Goal: Information Seeking & Learning: Learn about a topic

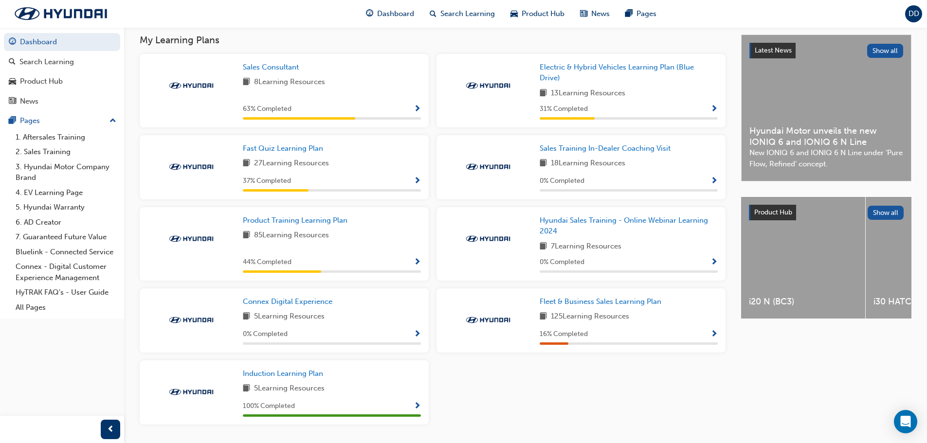
scroll to position [243, 0]
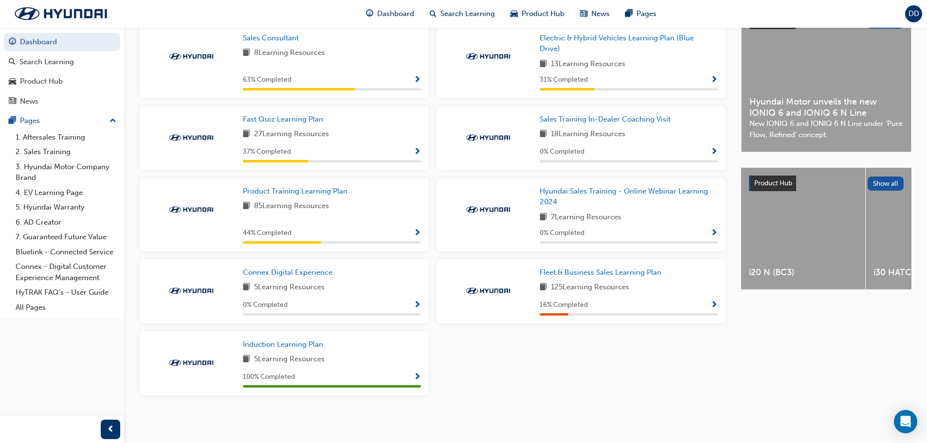
click at [416, 153] on span "Show Progress" at bounding box center [417, 152] width 7 height 9
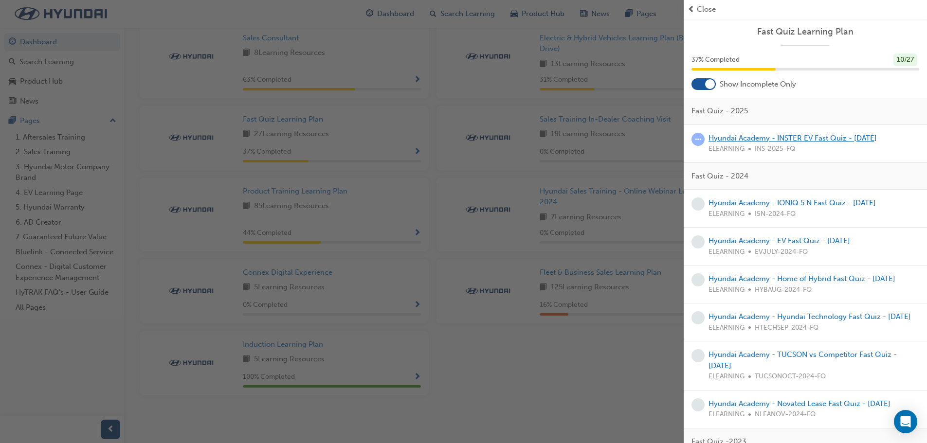
click at [818, 140] on link "Hyundai Academy - INSTER EV Fast Quiz - [DATE]" at bounding box center [793, 138] width 168 height 9
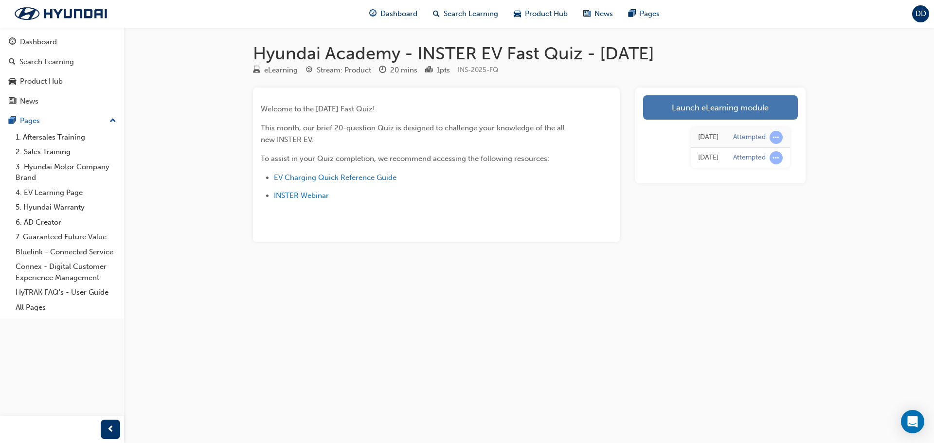
click at [715, 117] on link "Launch eLearning module" at bounding box center [720, 107] width 155 height 24
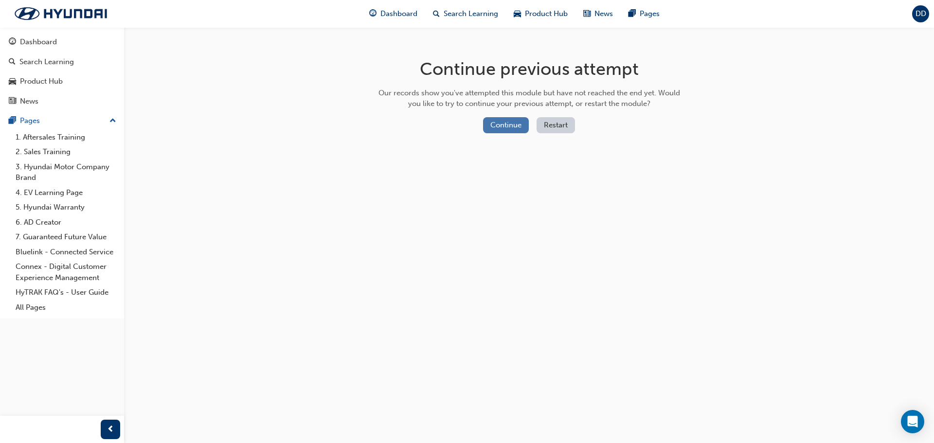
click at [506, 124] on button "Continue" at bounding box center [506, 125] width 46 height 16
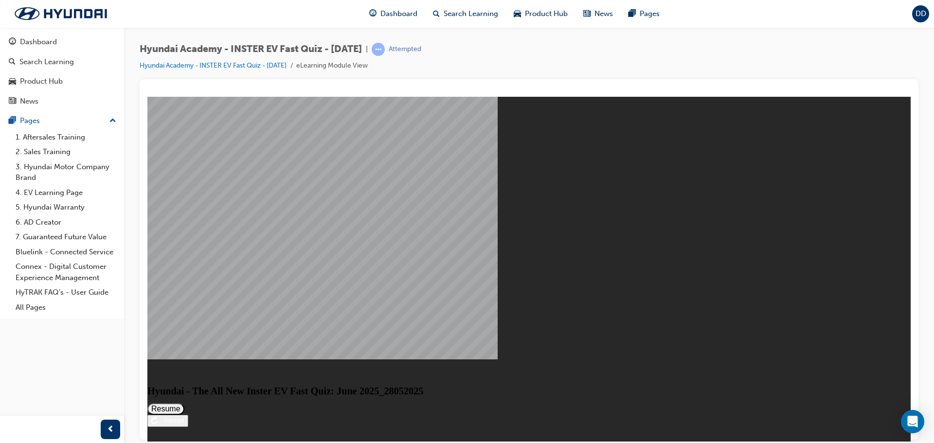
click at [184, 403] on button "Resume" at bounding box center [165, 409] width 37 height 12
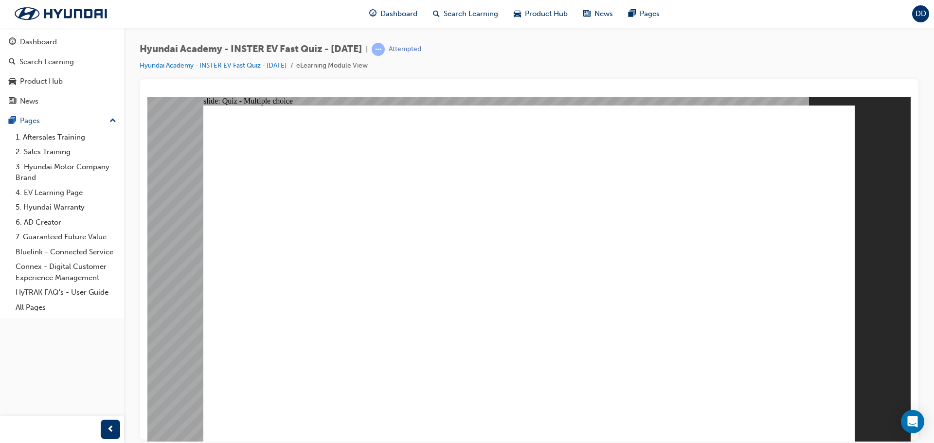
radio input "true"
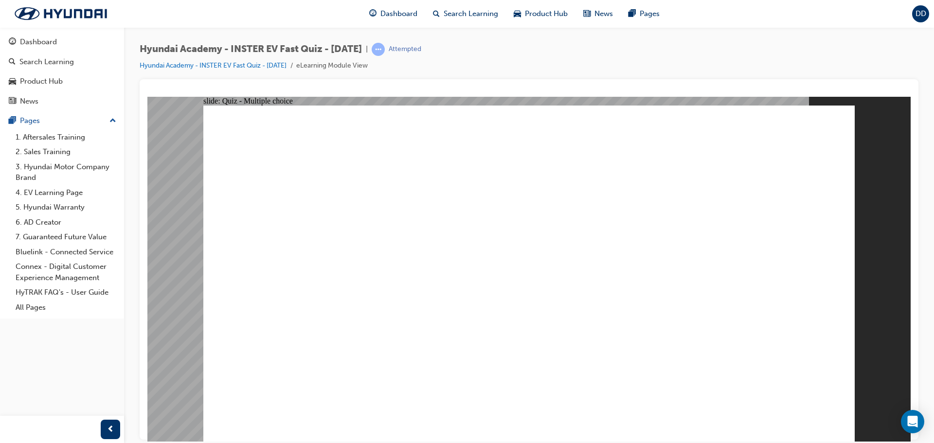
radio input "true"
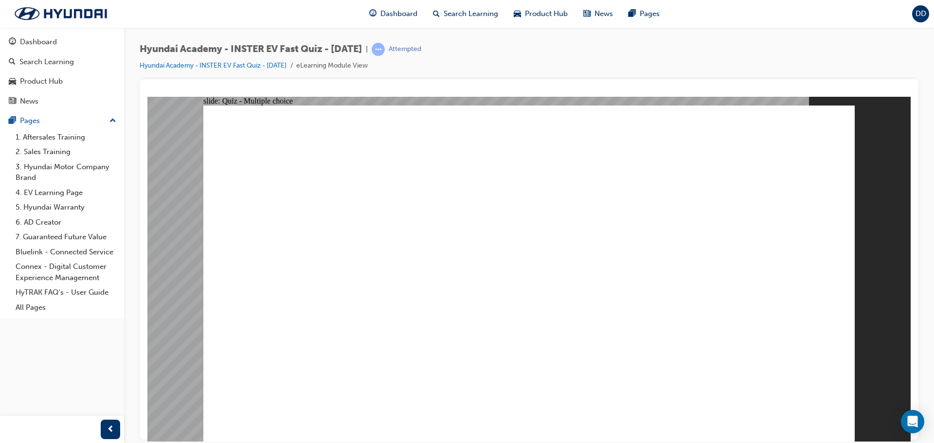
radio input "true"
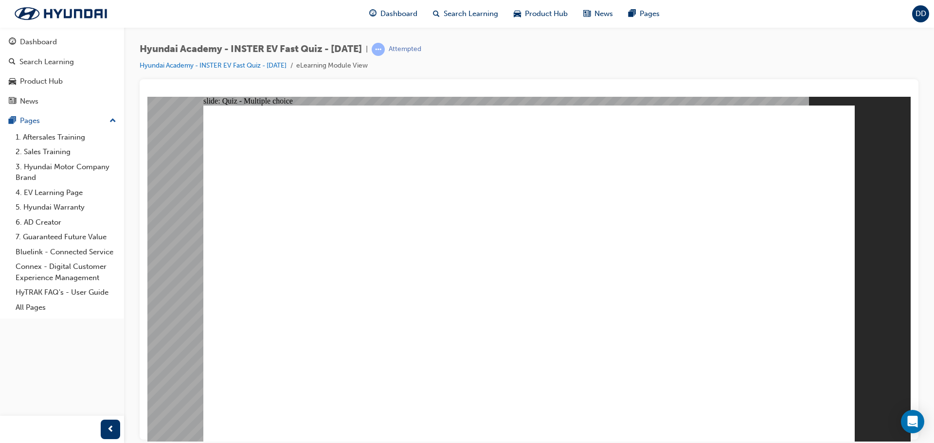
radio input "true"
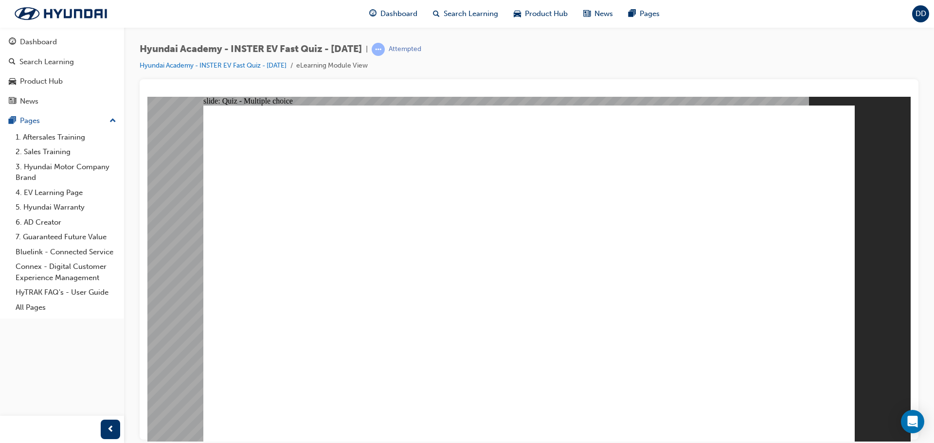
radio input "true"
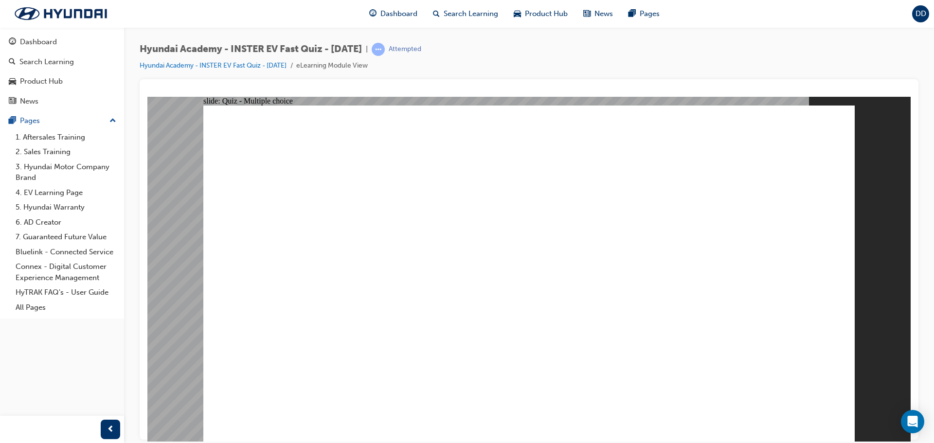
checkbox input "true"
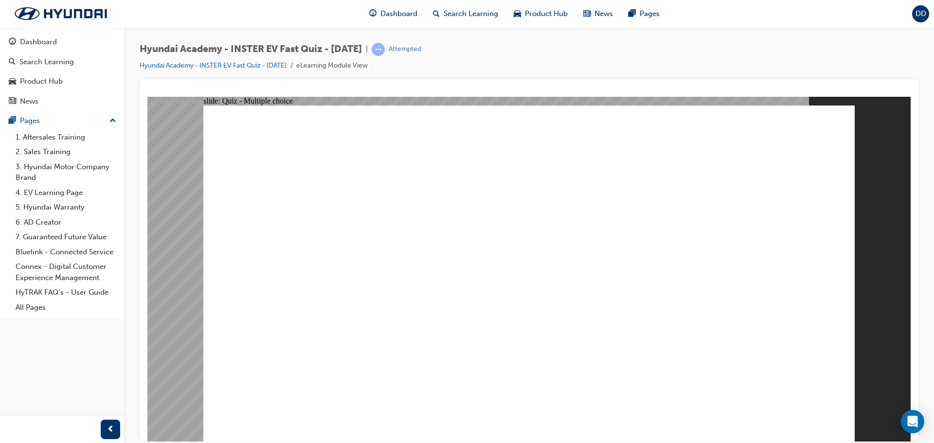
checkbox input "true"
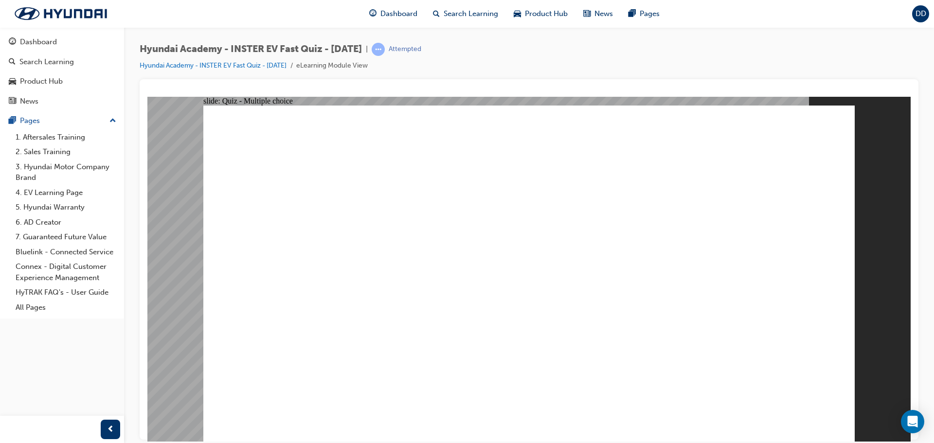
radio input "true"
drag, startPoint x: 413, startPoint y: 341, endPoint x: 410, endPoint y: 356, distance: 15.8
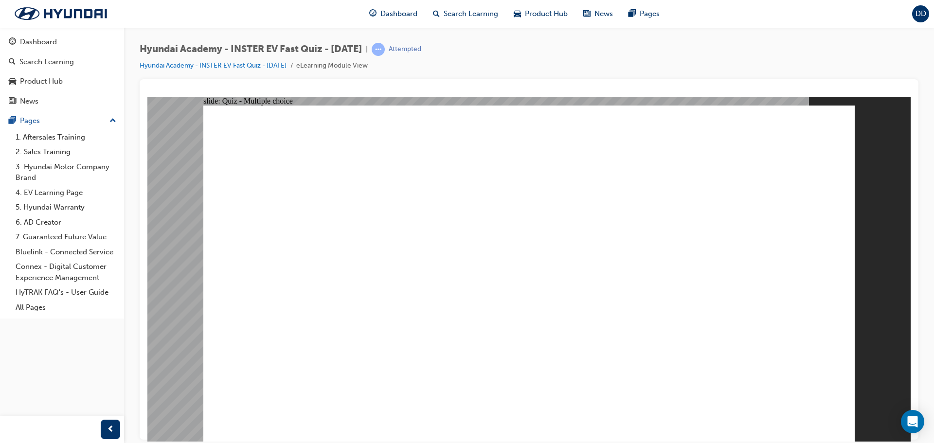
radio input "true"
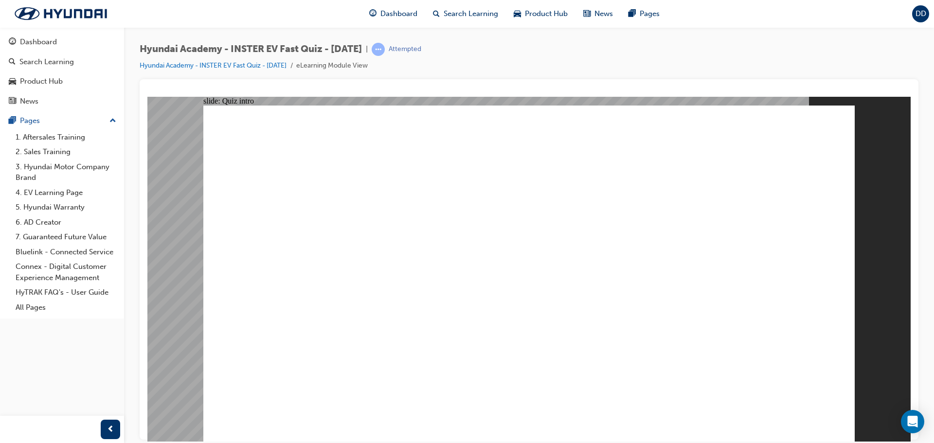
radio input "true"
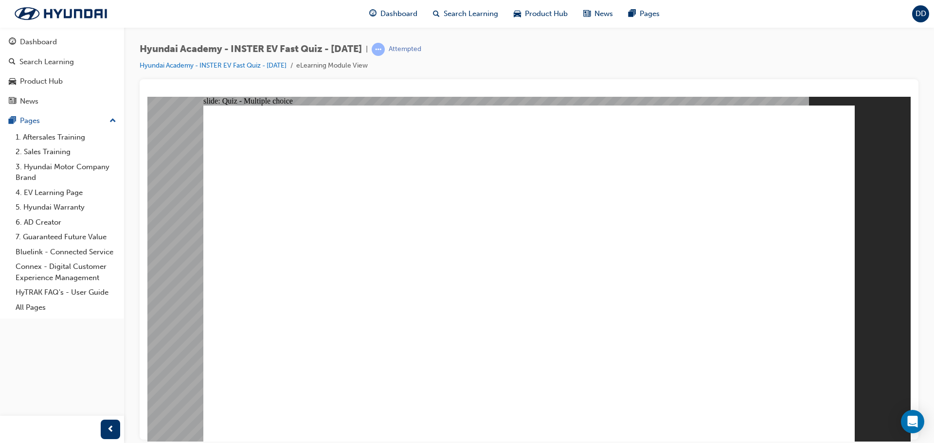
drag, startPoint x: 501, startPoint y: 245, endPoint x: 495, endPoint y: 262, distance: 18.2
radio input "true"
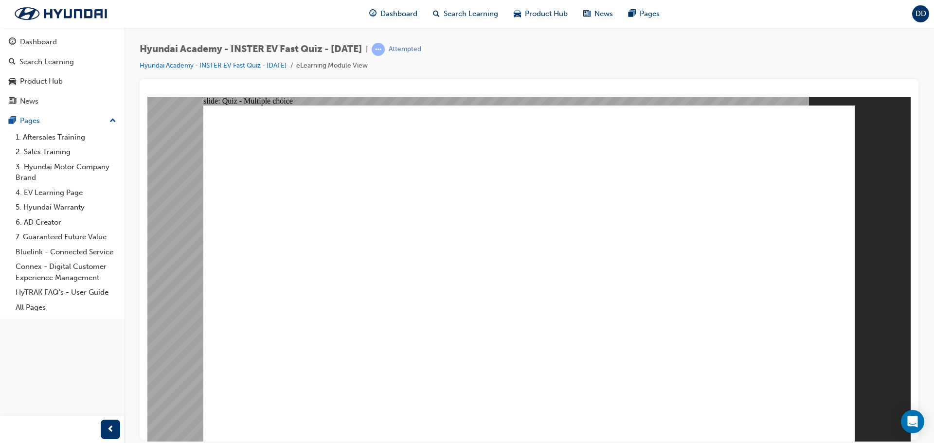
radio input "true"
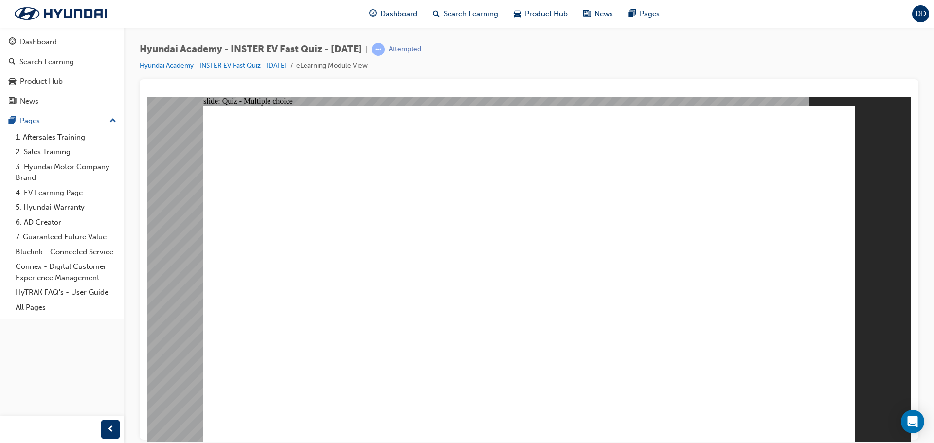
radio input "true"
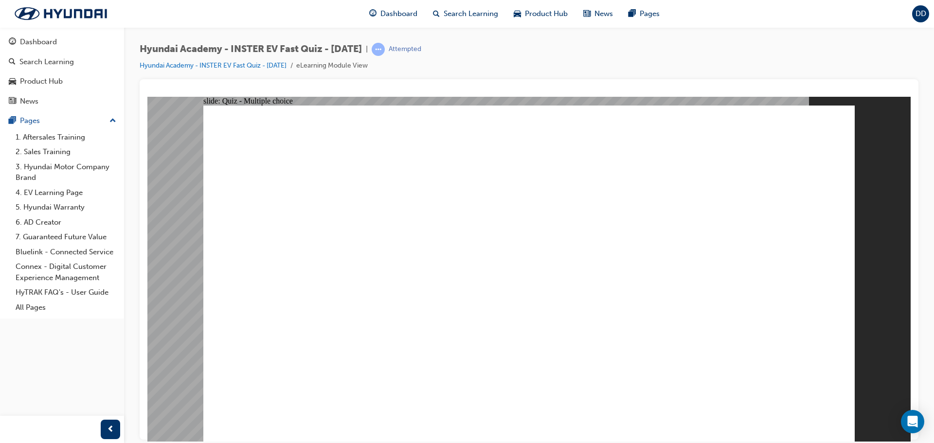
radio input "true"
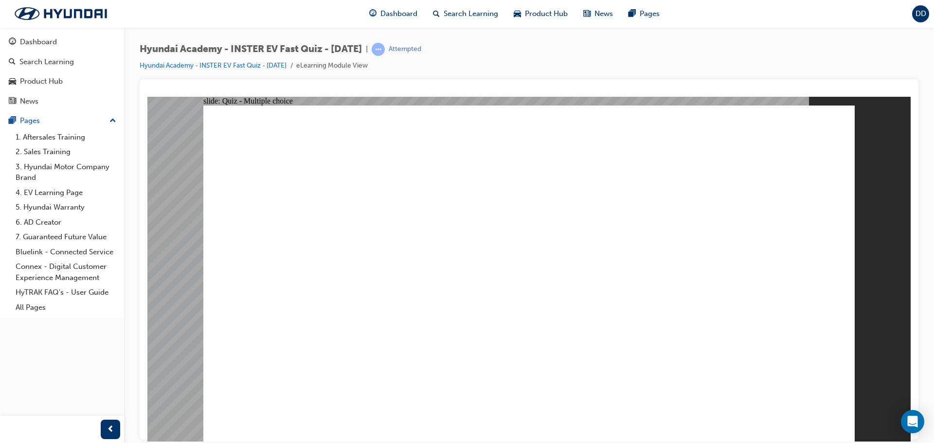
drag, startPoint x: 536, startPoint y: 247, endPoint x: 527, endPoint y: 265, distance: 20.0
radio input "true"
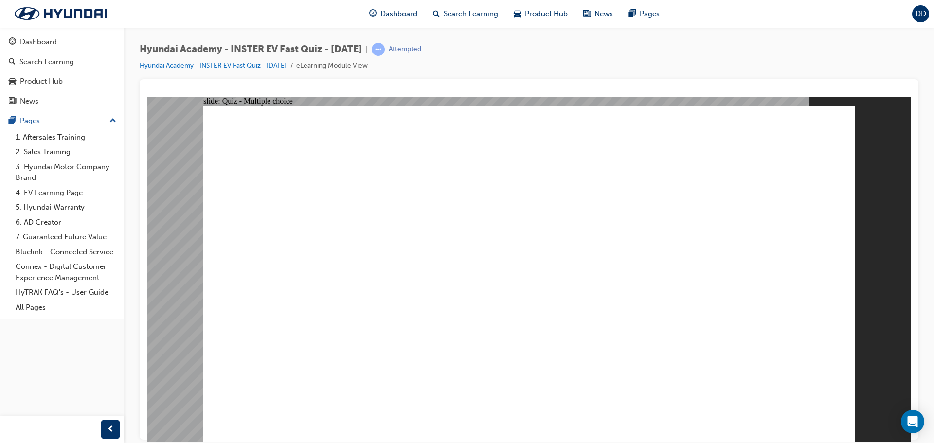
click at [335, 83] on div at bounding box center [529, 259] width 779 height 361
click at [410, 84] on div at bounding box center [529, 259] width 779 height 361
drag, startPoint x: 524, startPoint y: 247, endPoint x: 527, endPoint y: 256, distance: 9.7
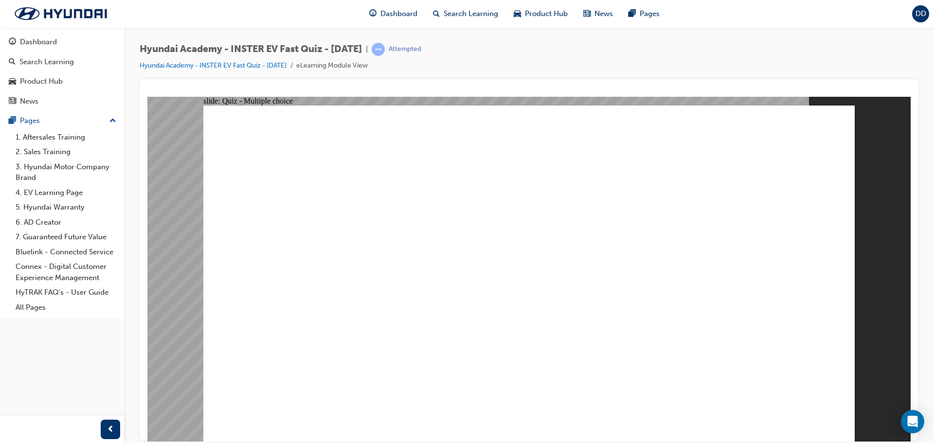
radio input "false"
radio input "true"
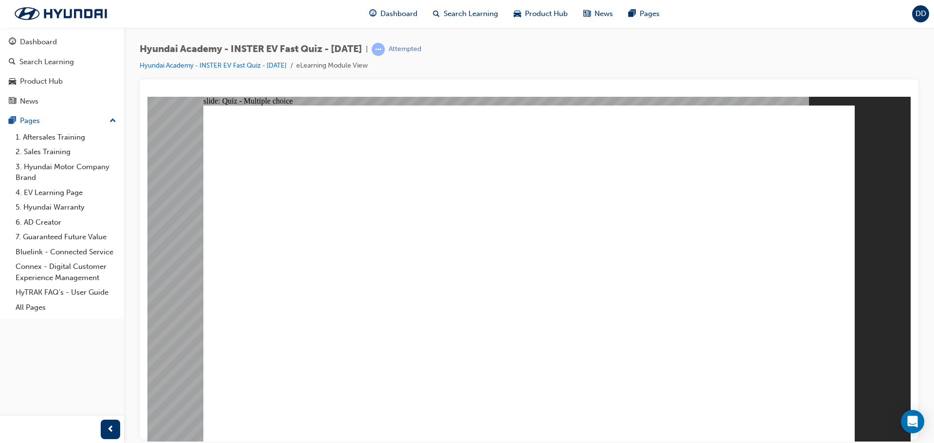
radio input "true"
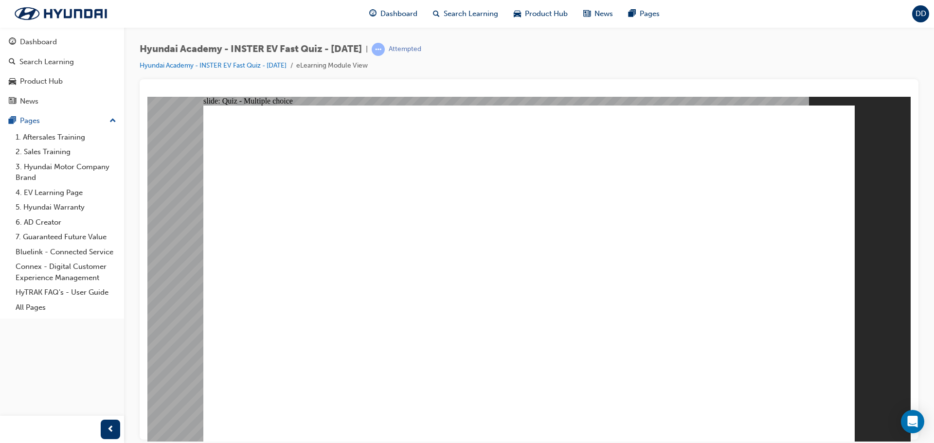
radio input "true"
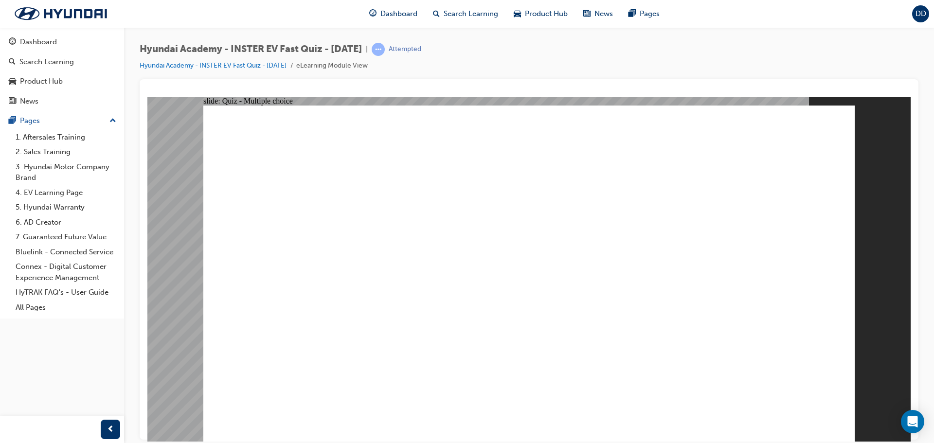
radio input "true"
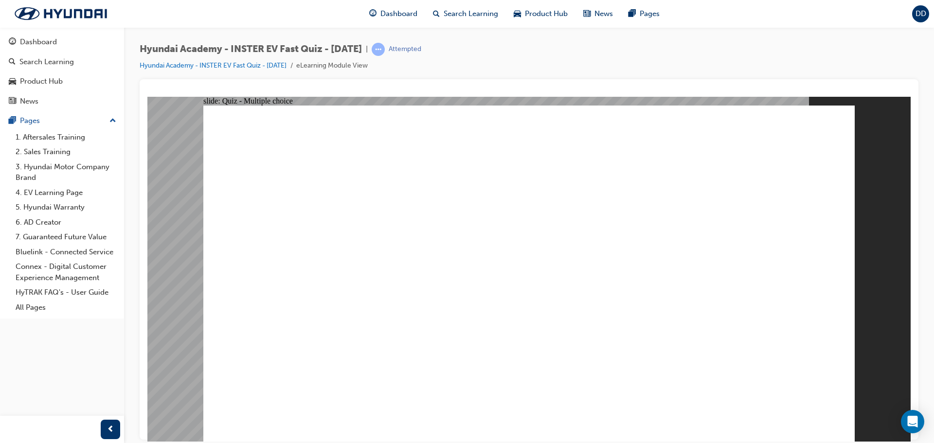
radio input "true"
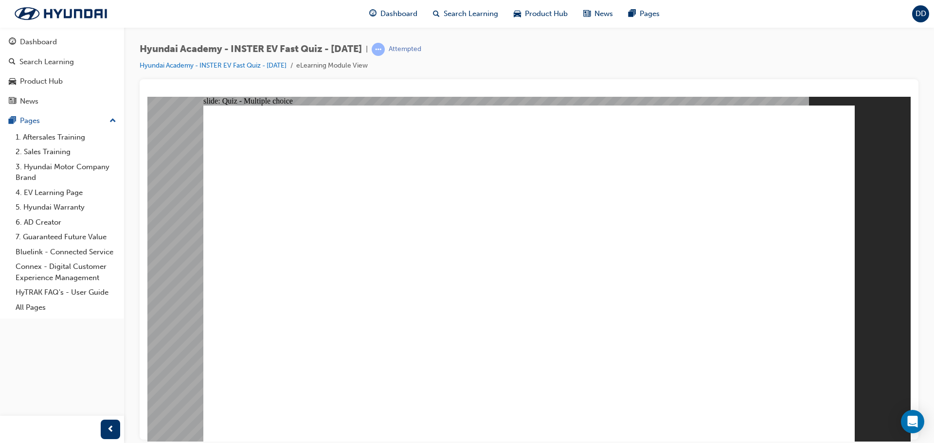
radio input "true"
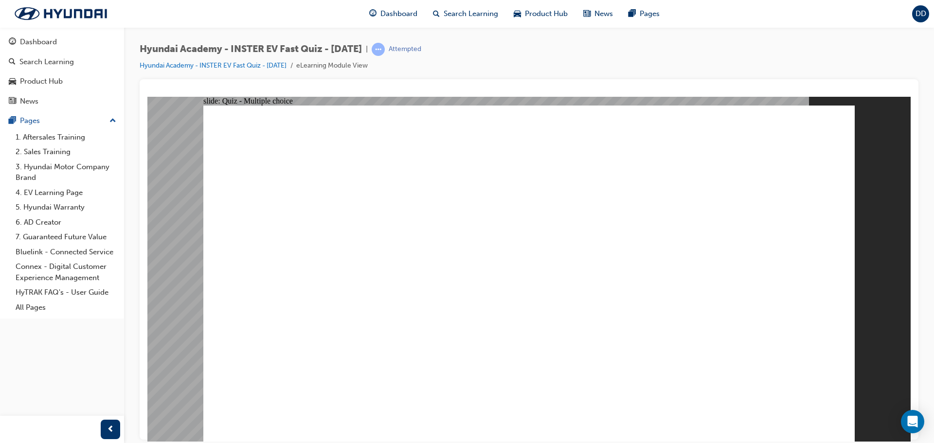
radio input "true"
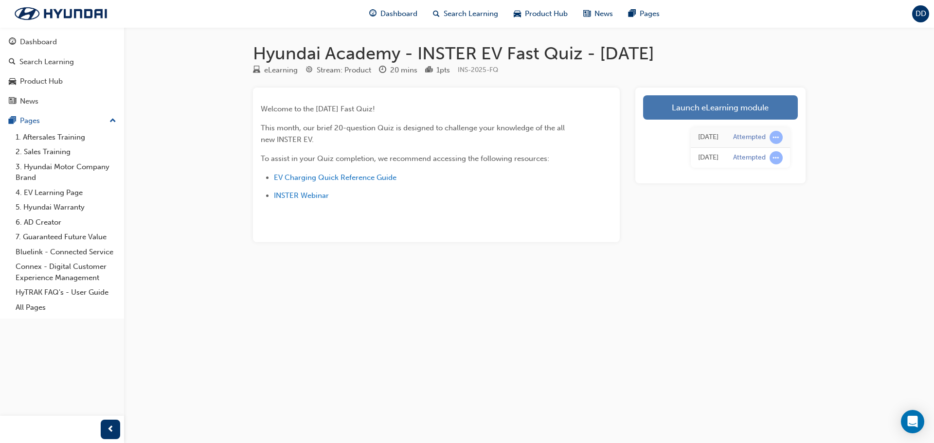
click at [712, 110] on link "Launch eLearning module" at bounding box center [720, 107] width 155 height 24
click at [319, 177] on span "EV Charging Quick Reference Guide" at bounding box center [335, 177] width 123 height 9
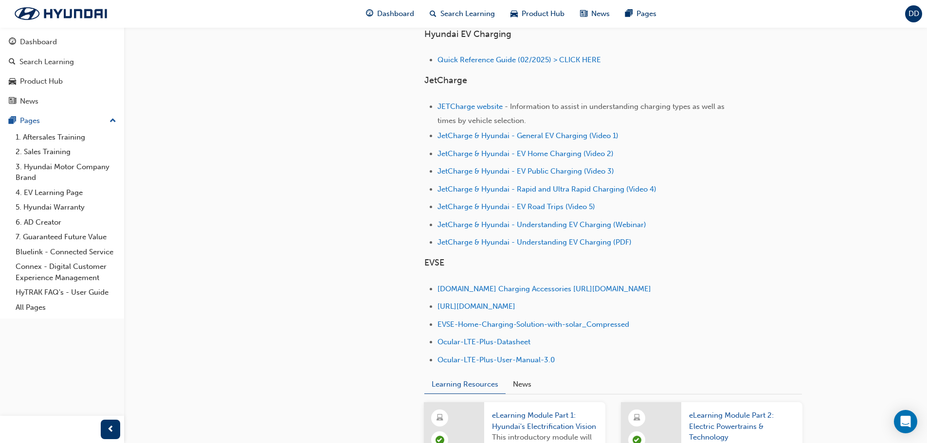
scroll to position [389, 0]
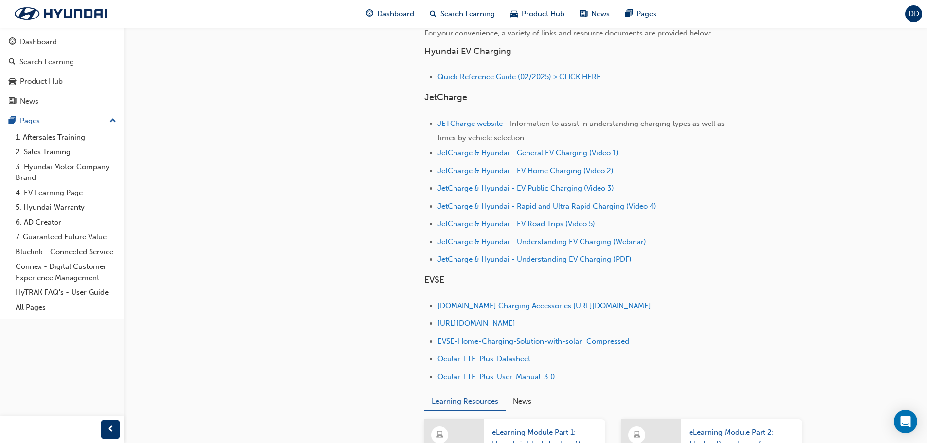
click at [505, 78] on span "Quick Reference Guide (02/2025) > CLICK HERE" at bounding box center [520, 77] width 164 height 9
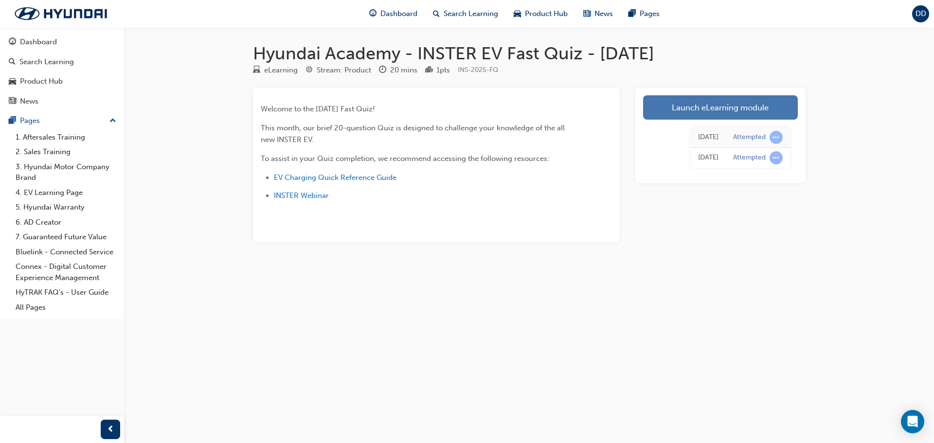
click at [738, 119] on link "Launch eLearning module" at bounding box center [720, 107] width 155 height 24
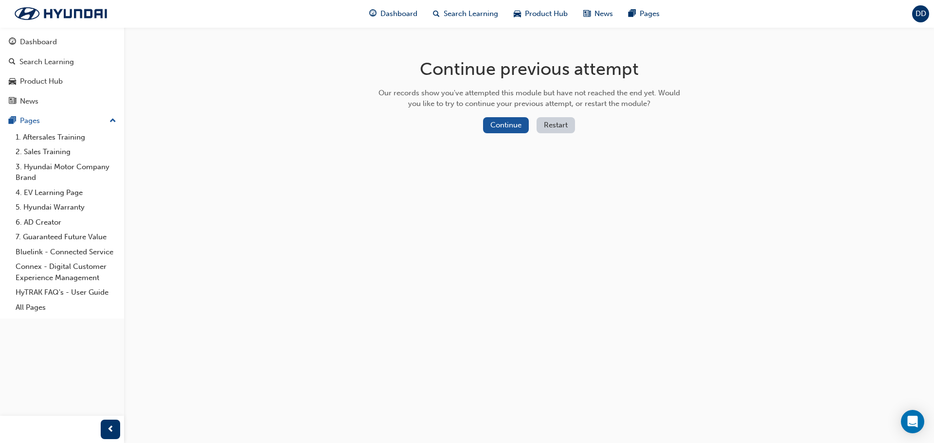
click at [567, 123] on button "Restart" at bounding box center [556, 125] width 38 height 16
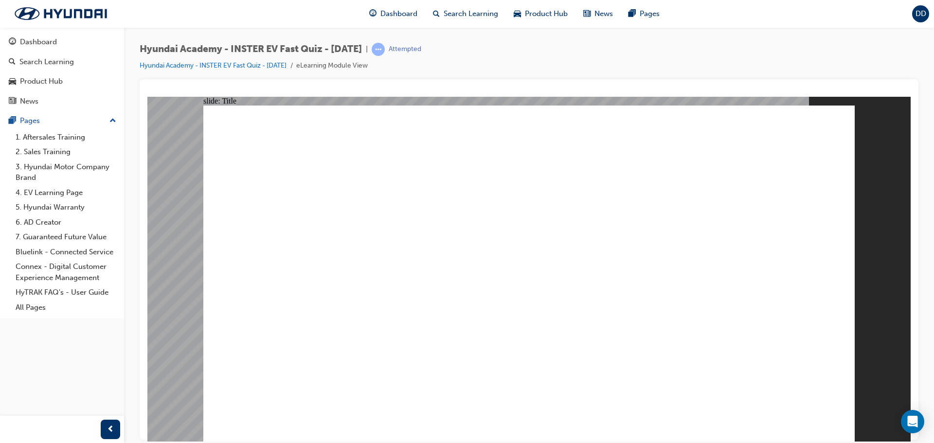
drag, startPoint x: 420, startPoint y: 283, endPoint x: 420, endPoint y: 272, distance: 11.2
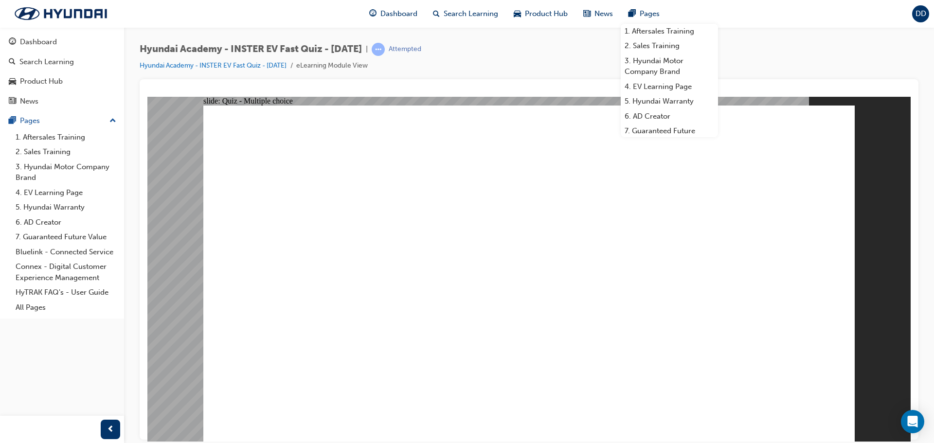
radio input "true"
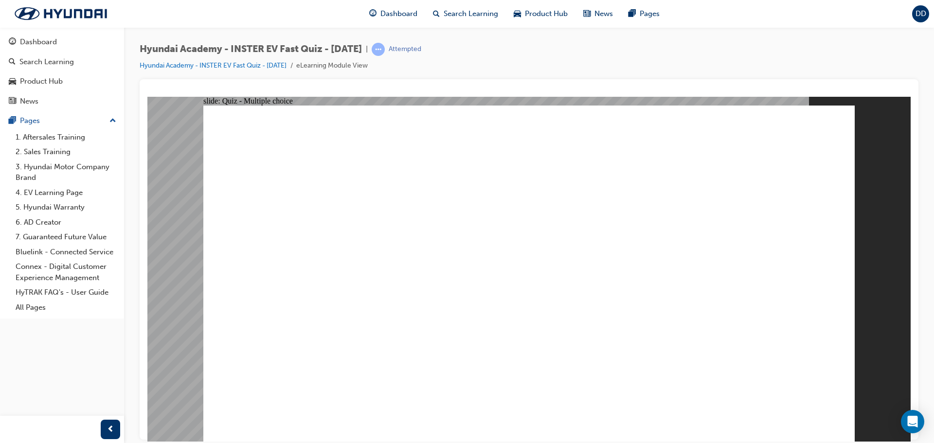
radio input "true"
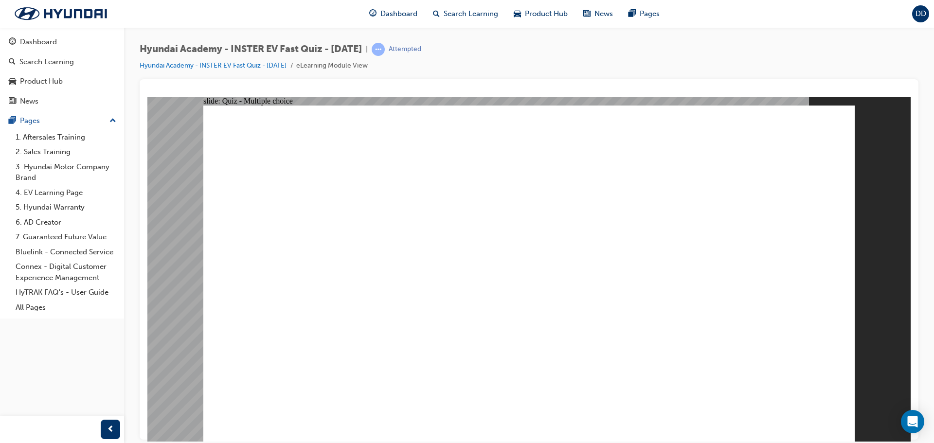
drag, startPoint x: 460, startPoint y: 298, endPoint x: 449, endPoint y: 318, distance: 22.9
radio input "true"
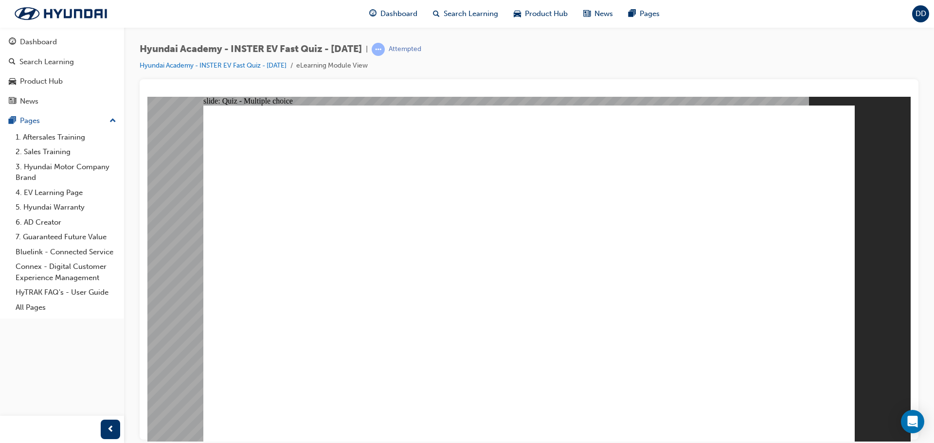
radio input "true"
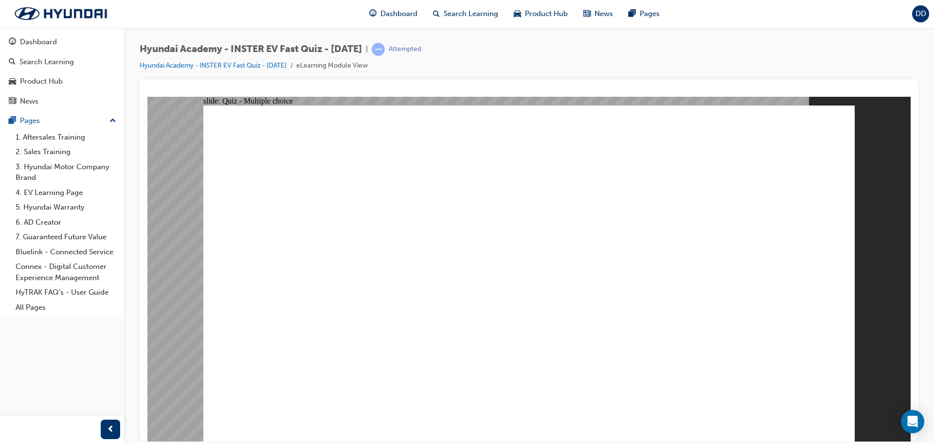
radio input "true"
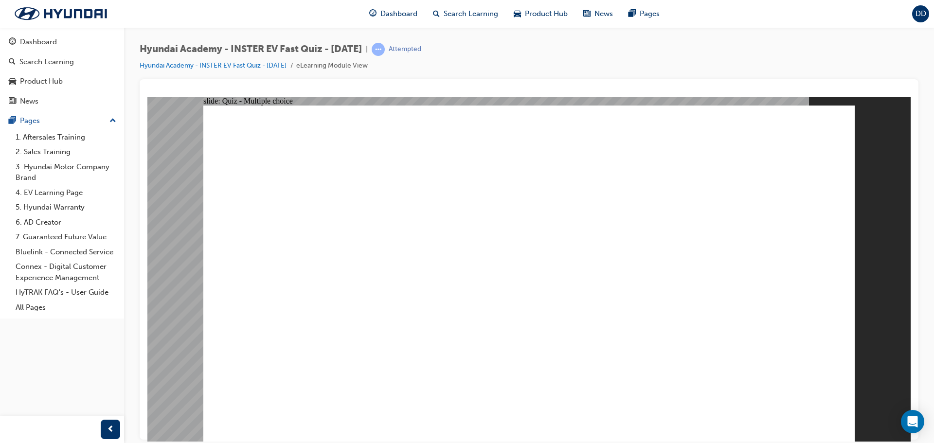
radio input "true"
drag, startPoint x: 788, startPoint y: 422, endPoint x: 796, endPoint y: 411, distance: 13.2
drag, startPoint x: 472, startPoint y: 344, endPoint x: 469, endPoint y: 350, distance: 7.2
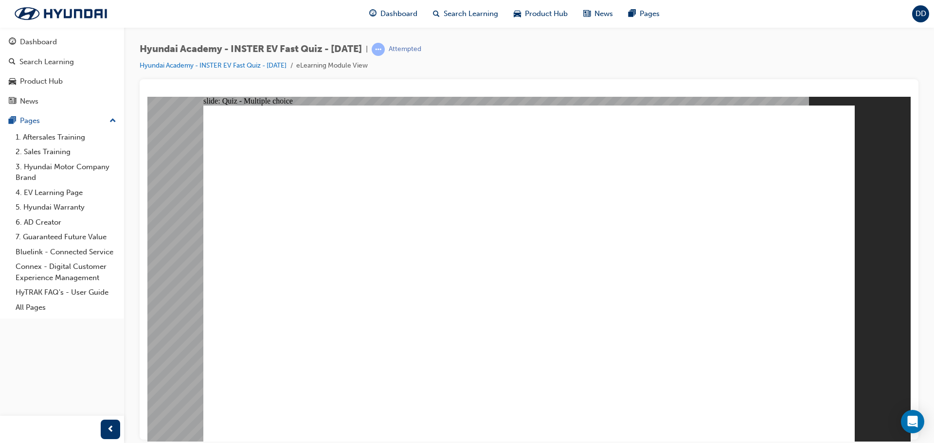
radio input "true"
drag, startPoint x: 550, startPoint y: 340, endPoint x: 716, endPoint y: 126, distance: 270.9
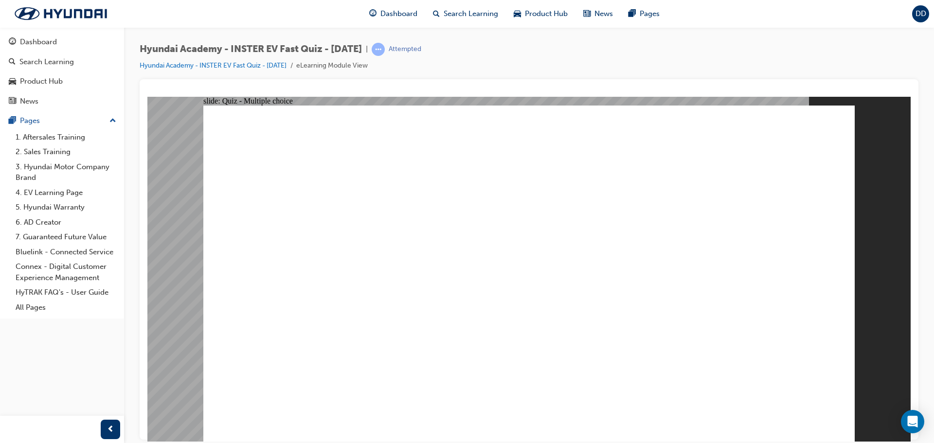
radio input "true"
drag, startPoint x: 785, startPoint y: 395, endPoint x: 787, endPoint y: 403, distance: 8.6
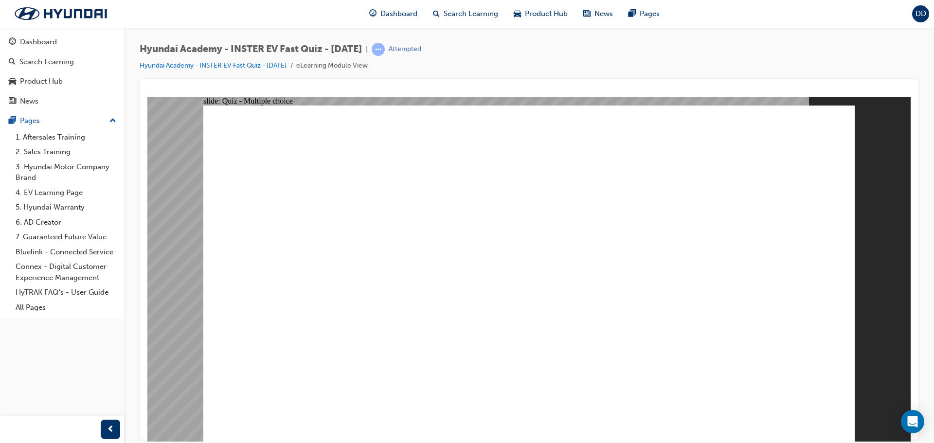
radio input "true"
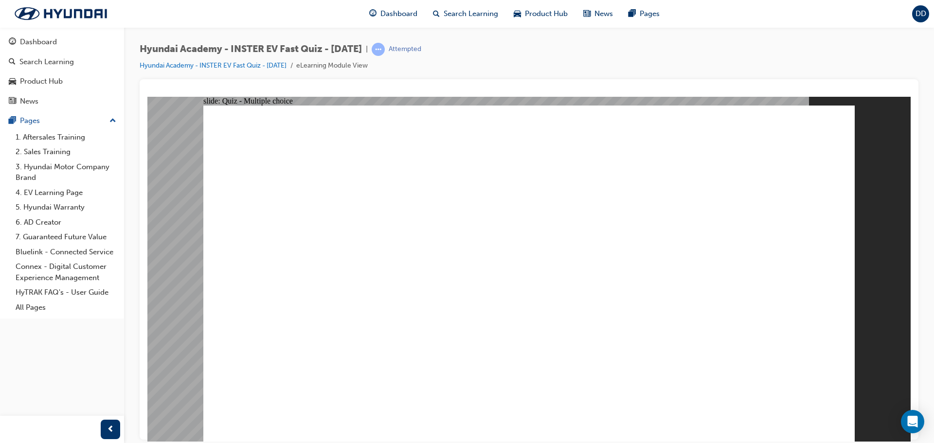
radio input "true"
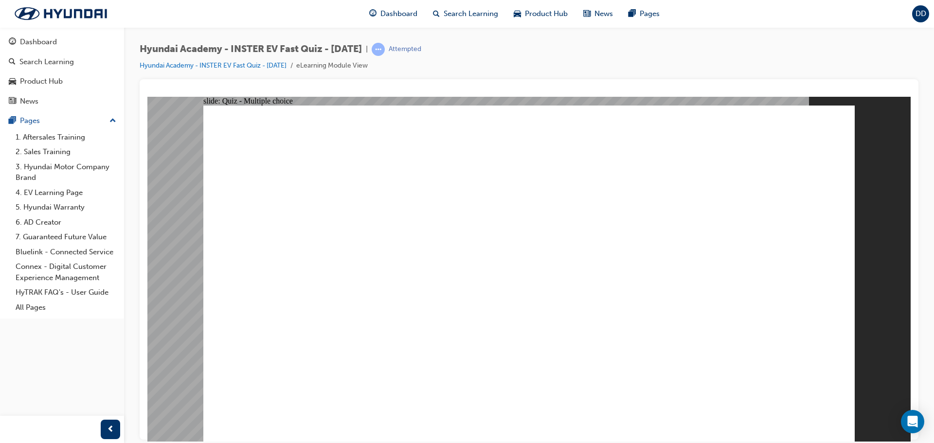
radio input "true"
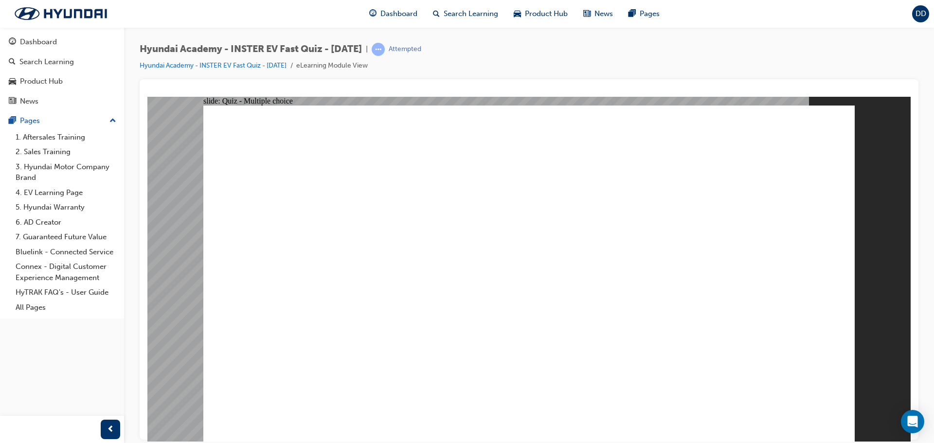
radio input "true"
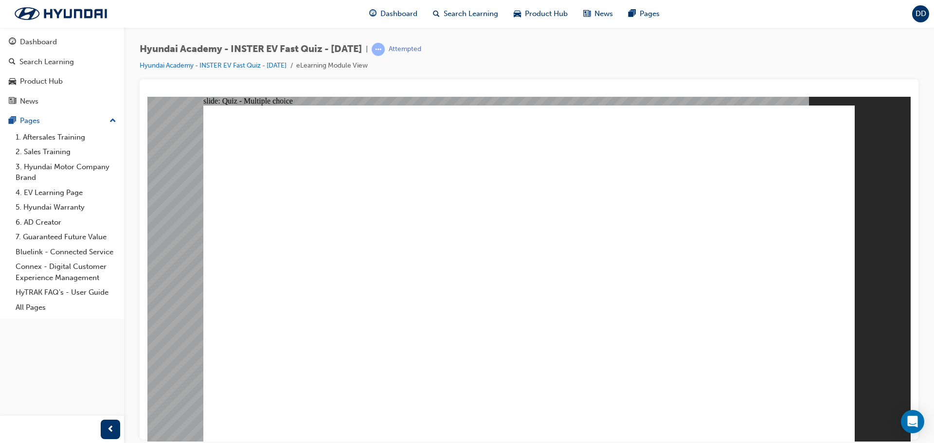
radio input "true"
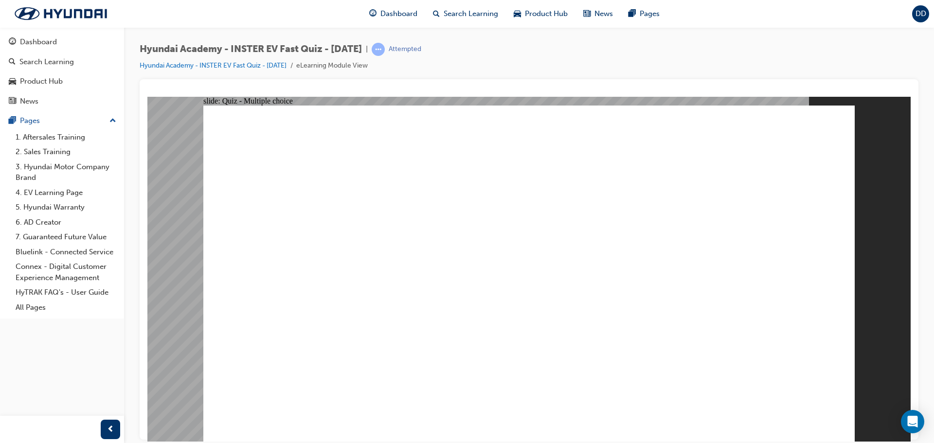
radio input "true"
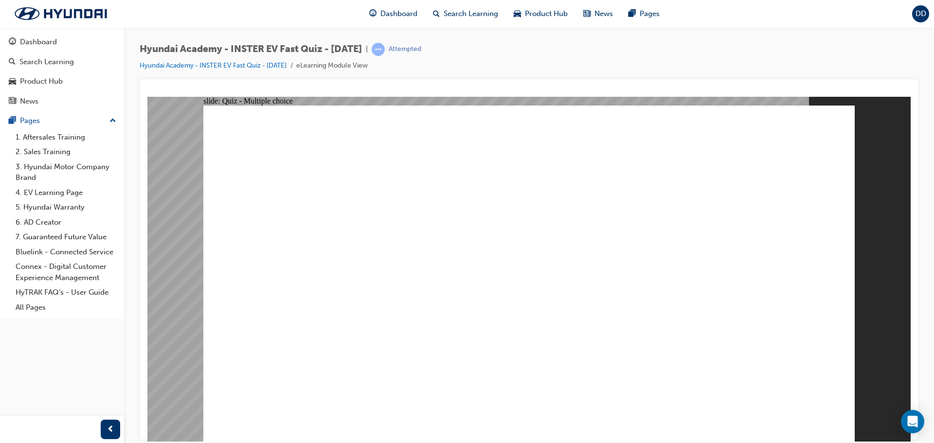
radio input "true"
checkbox input "true"
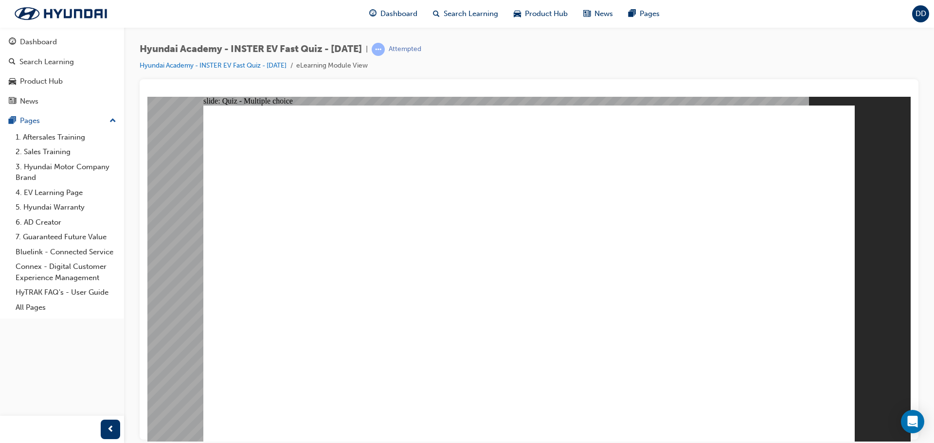
checkbox input "true"
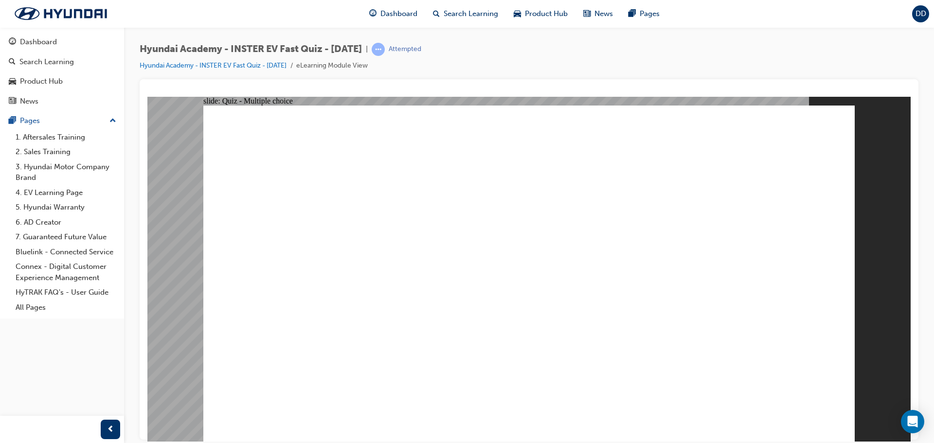
checkbox input "true"
radio input "true"
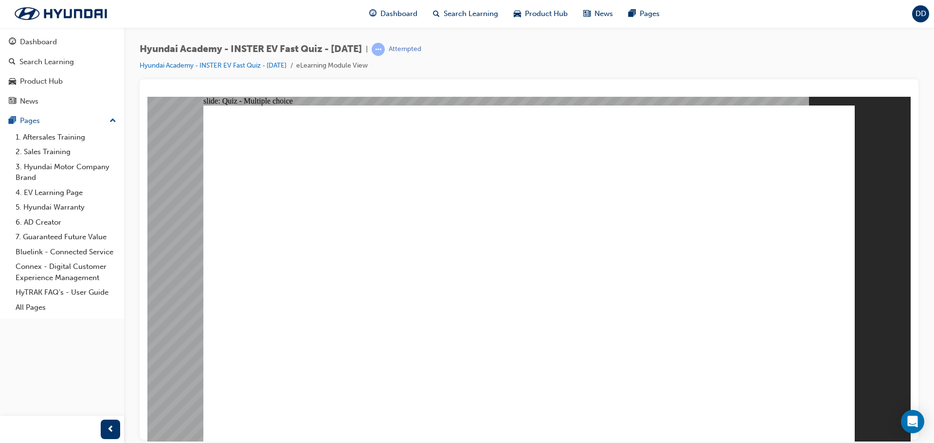
radio input "true"
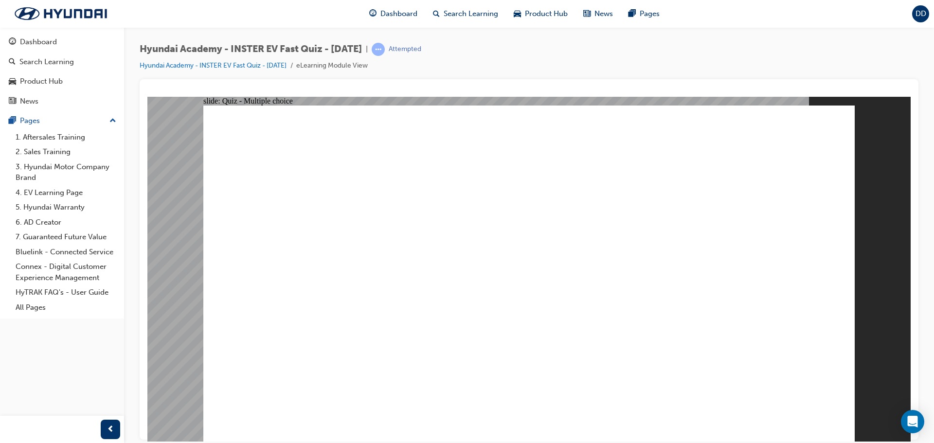
radio input "true"
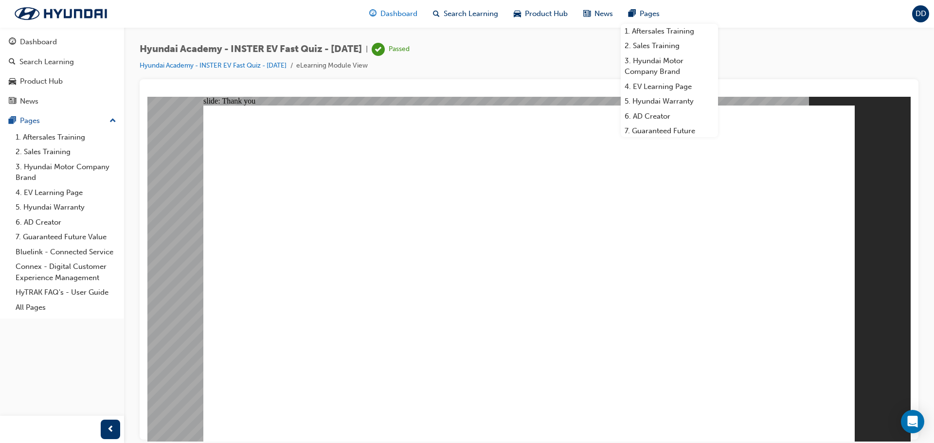
click at [380, 12] on div "Dashboard" at bounding box center [394, 14] width 64 height 20
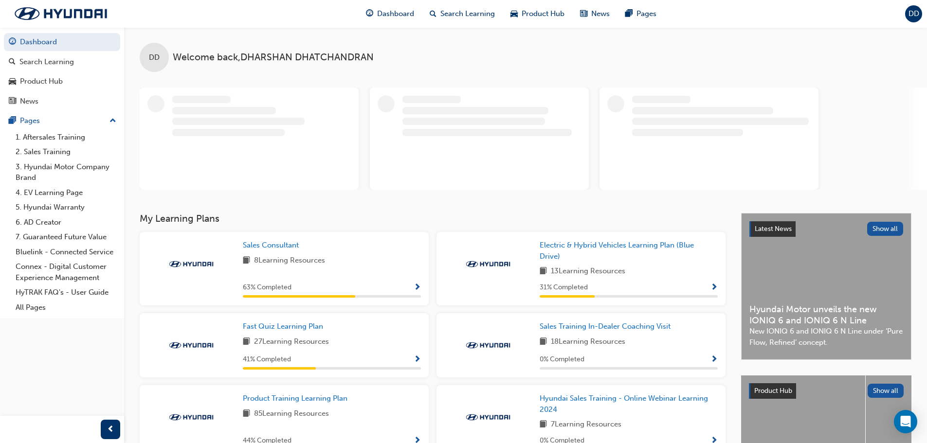
click at [432, 246] on div "Sales Consultant 8 Learning Resources 63 % Completed" at bounding box center [284, 272] width 297 height 81
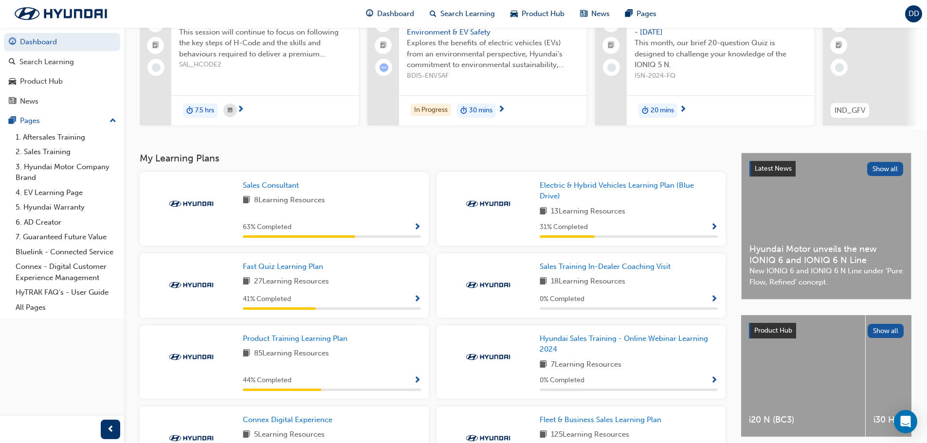
scroll to position [97, 0]
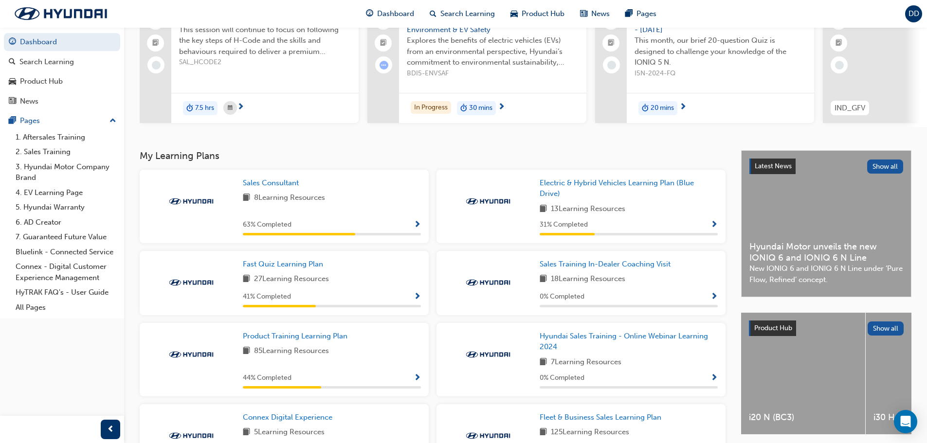
click at [431, 323] on div "Fast Quiz Learning Plan 27 Learning Resources 41 % Completed" at bounding box center [284, 287] width 297 height 72
click at [417, 294] on span "Show Progress" at bounding box center [417, 297] width 7 height 9
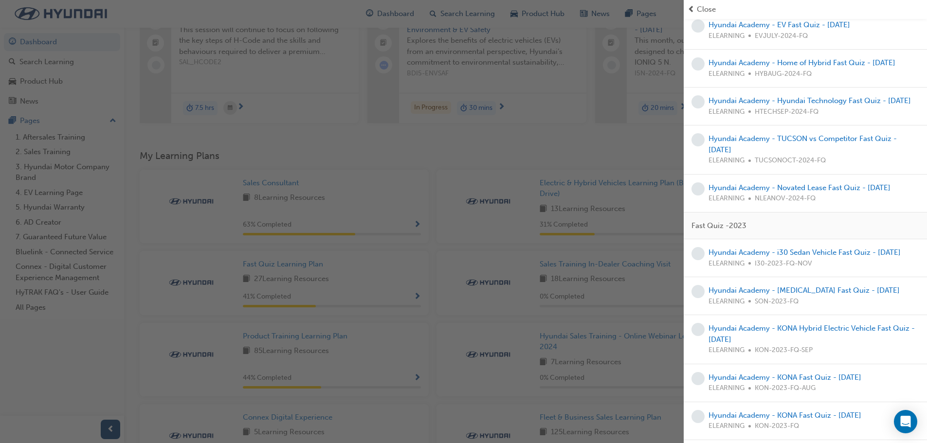
scroll to position [0, 0]
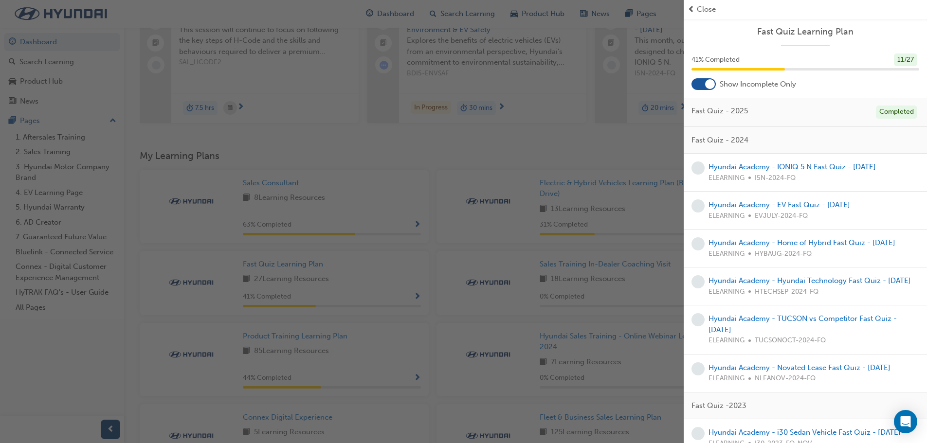
click at [461, 167] on div "button" at bounding box center [342, 221] width 684 height 443
